Goal: Find specific page/section: Find specific page/section

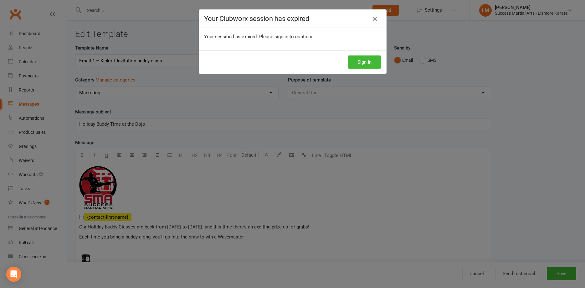
select select "18928"
click at [368, 63] on button "Sign In" at bounding box center [365, 61] width 34 height 13
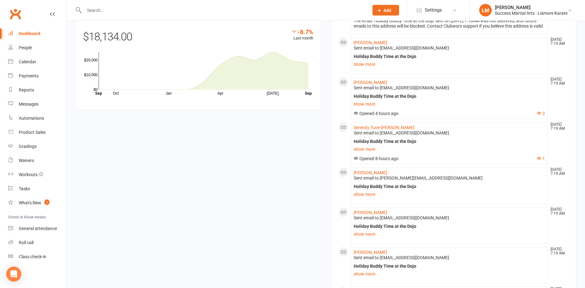
scroll to position [511, 0]
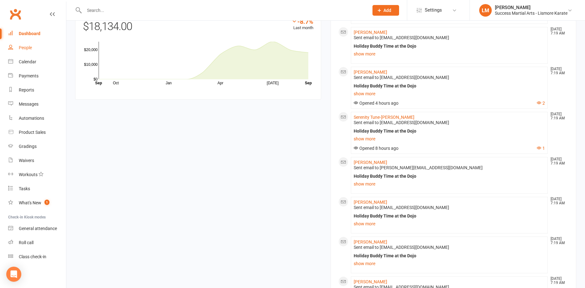
click at [25, 49] on div "People" at bounding box center [25, 47] width 13 height 5
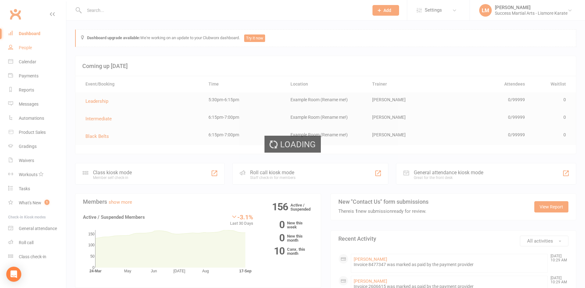
select select "100"
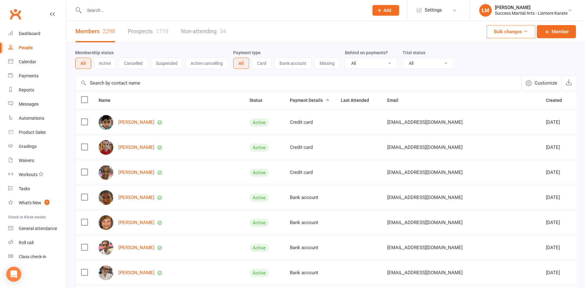
click at [142, 32] on link "Prospects 1718" at bounding box center [148, 32] width 41 height 22
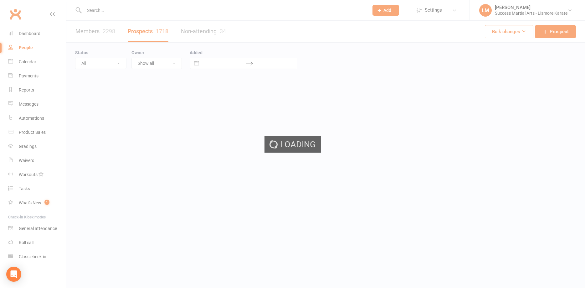
select select "100"
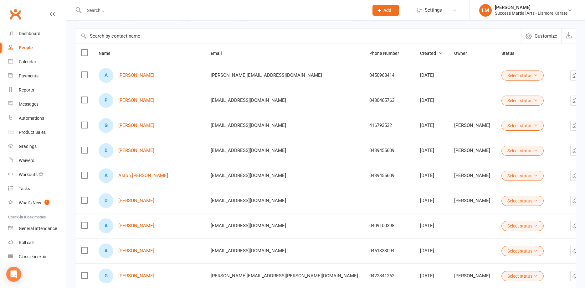
scroll to position [96, 0]
